Goal: Information Seeking & Learning: Learn about a topic

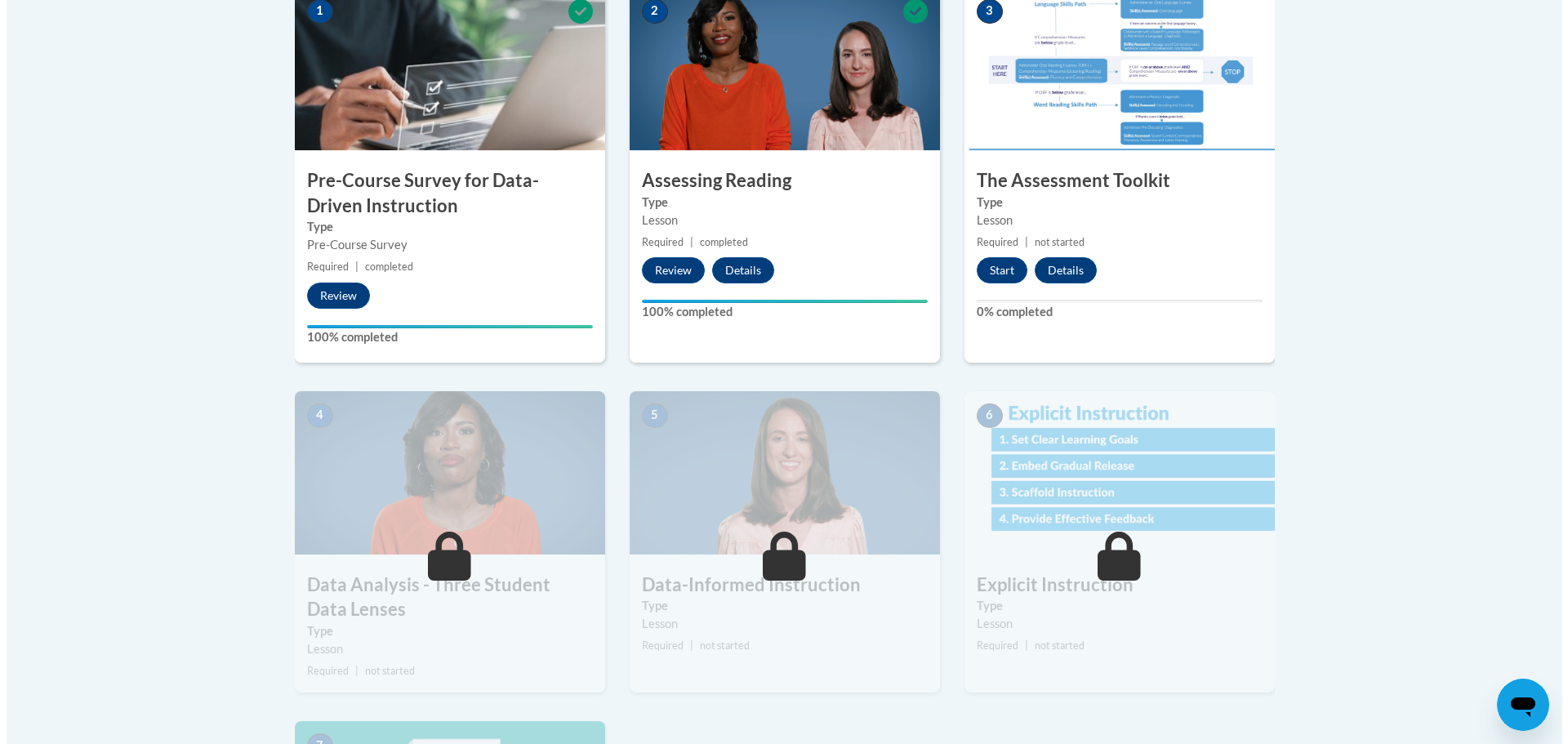
scroll to position [572, 0]
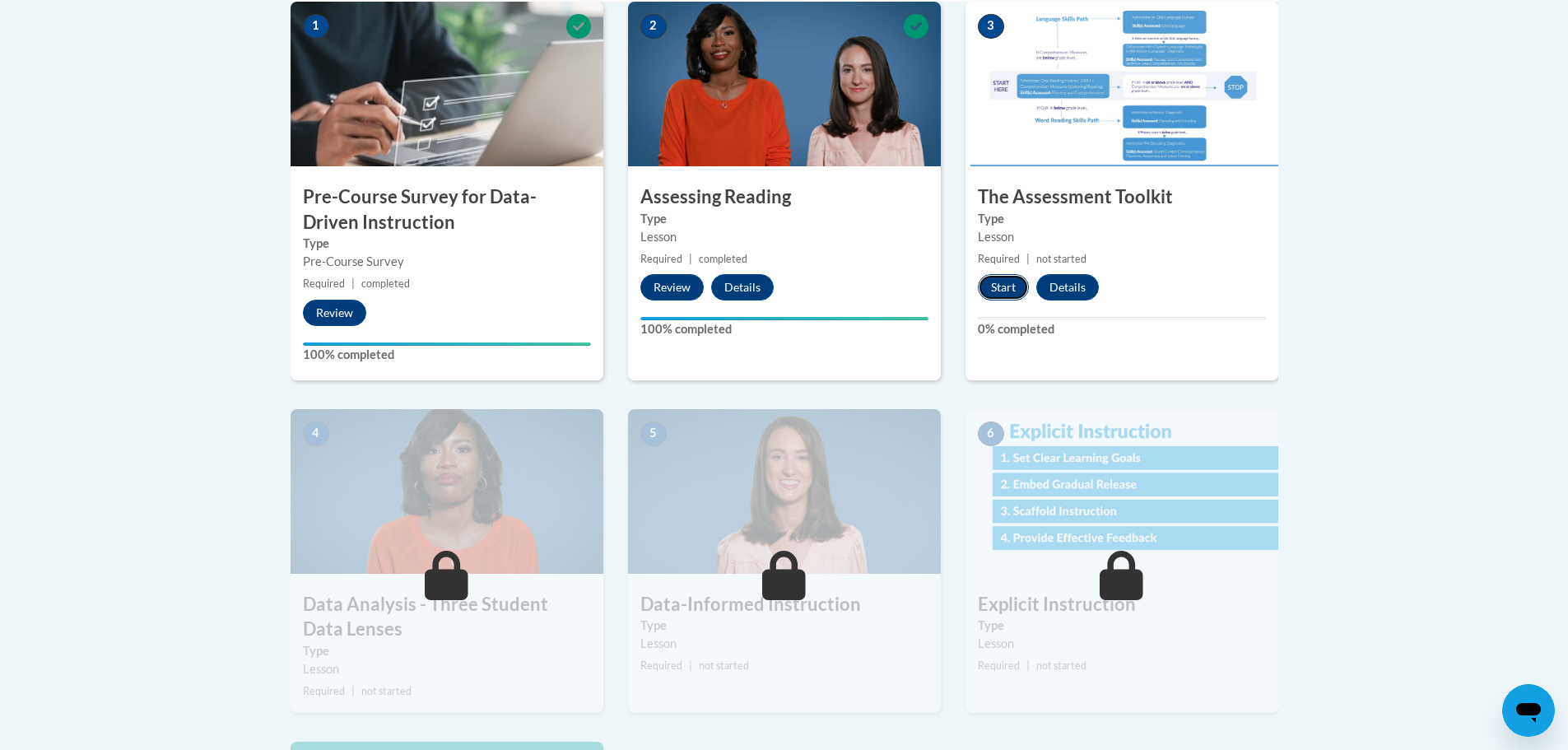
click at [1006, 288] on button "Start" at bounding box center [1003, 287] width 51 height 26
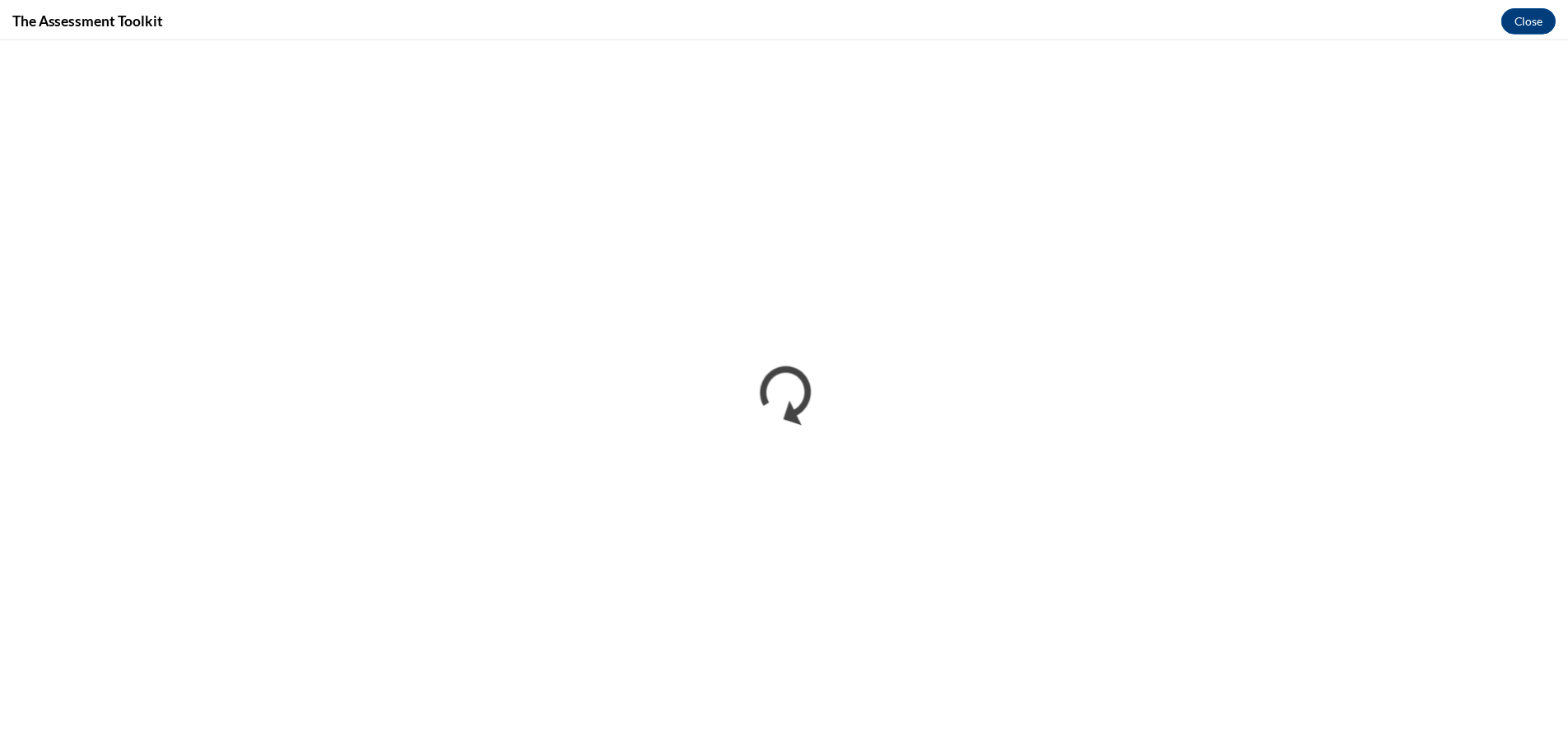
scroll to position [0, 0]
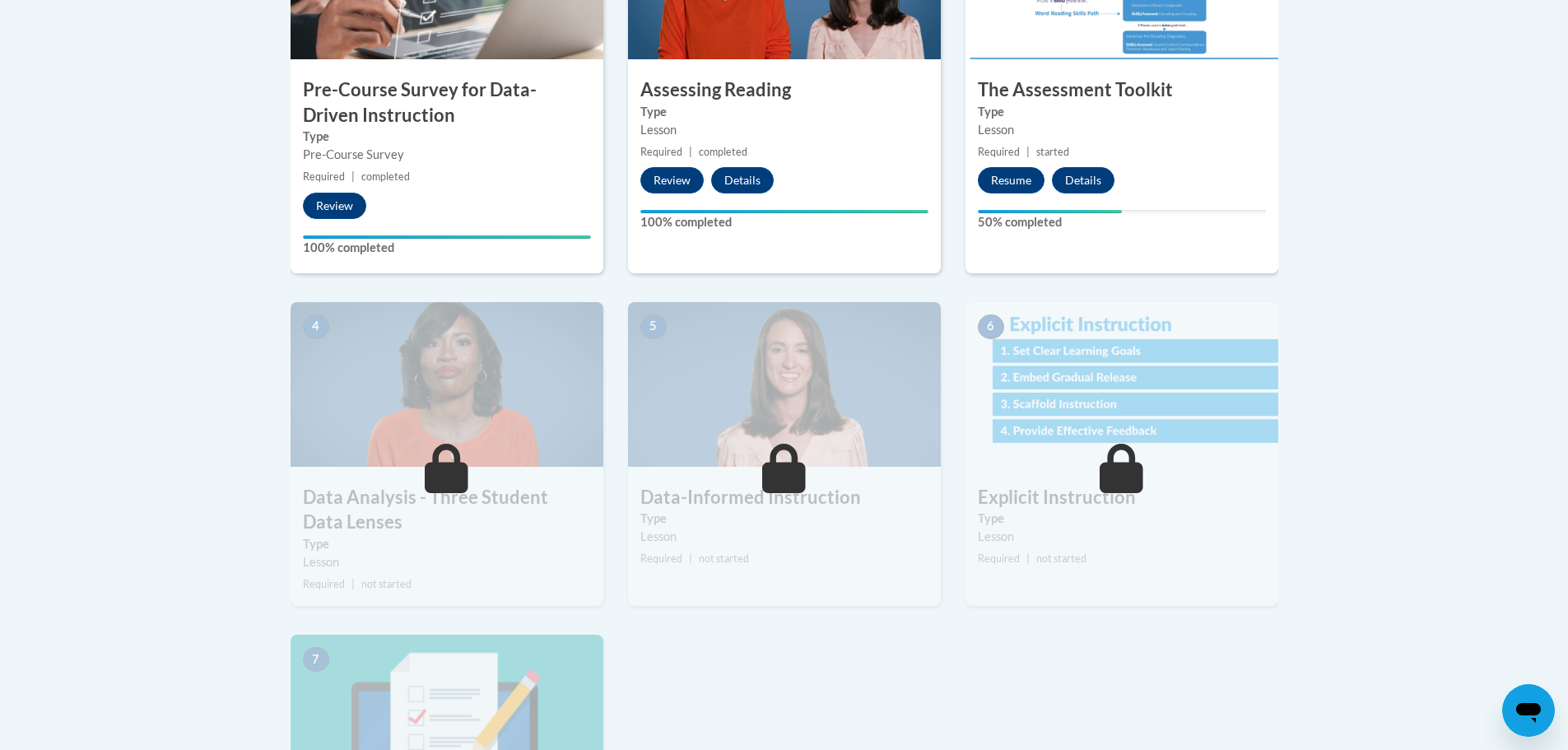
scroll to position [576, 0]
